Goal: Task Accomplishment & Management: Use online tool/utility

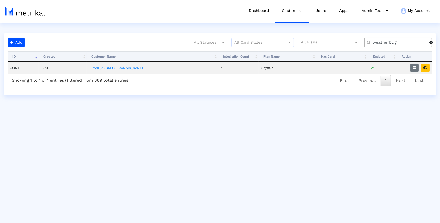
drag, startPoint x: 405, startPoint y: 42, endPoint x: 349, endPoint y: 42, distance: 55.9
click at [350, 42] on div "All Statuses All Card States All Plans weatherbug" at bounding box center [232, 45] width 410 height 14
type input "salams"
click at [427, 66] on icon "button" at bounding box center [425, 68] width 4 height 4
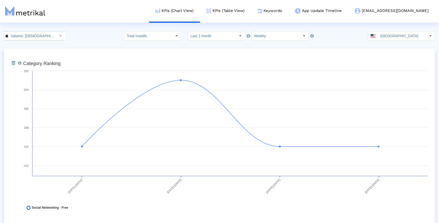
click at [60, 35] on icon "Select" at bounding box center [61, 36] width 2 height 4
click at [44, 51] on div "Salams - Where Muslims Meet <com.minderapps.minder>" at bounding box center [32, 53] width 50 height 5
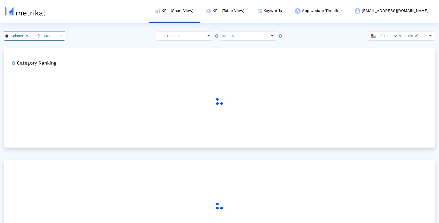
scroll to position [0, 58]
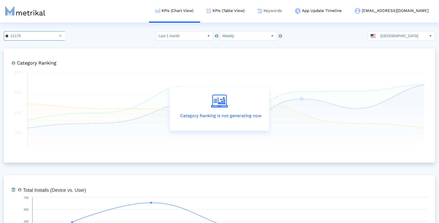
click at [288, 11] on link "Keywords" at bounding box center [269, 11] width 37 height 22
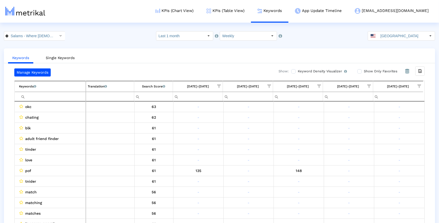
click at [419, 86] on span "Show filter options for column '09/21/25-09/27/25'" at bounding box center [419, 86] width 4 height 4
click at [369, 101] on span "Filter options" at bounding box center [368, 102] width 6 height 6
click at [369, 124] on span "Filter options" at bounding box center [368, 123] width 6 height 6
click at [369, 132] on span "Filter options" at bounding box center [368, 133] width 6 height 6
click at [385, 166] on span "OK" at bounding box center [385, 165] width 5 height 4
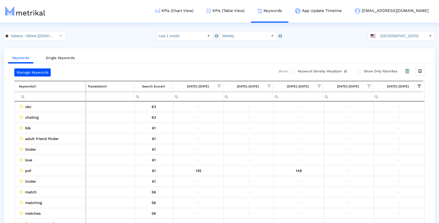
click at [369, 86] on span "Show filter options for column '09/14/25-09/20/25'" at bounding box center [369, 86] width 4 height 4
click at [319, 123] on span "Filter options" at bounding box center [319, 123] width 6 height 6
click at [319, 133] on span "Filter options" at bounding box center [319, 133] width 6 height 6
click at [335, 167] on span "OK" at bounding box center [335, 165] width 5 height 4
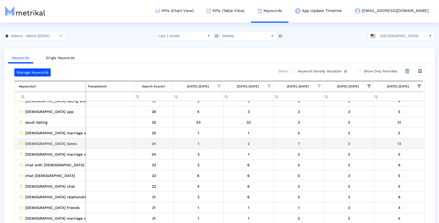
scroll to position [33, 0]
